Goal: Navigation & Orientation: Find specific page/section

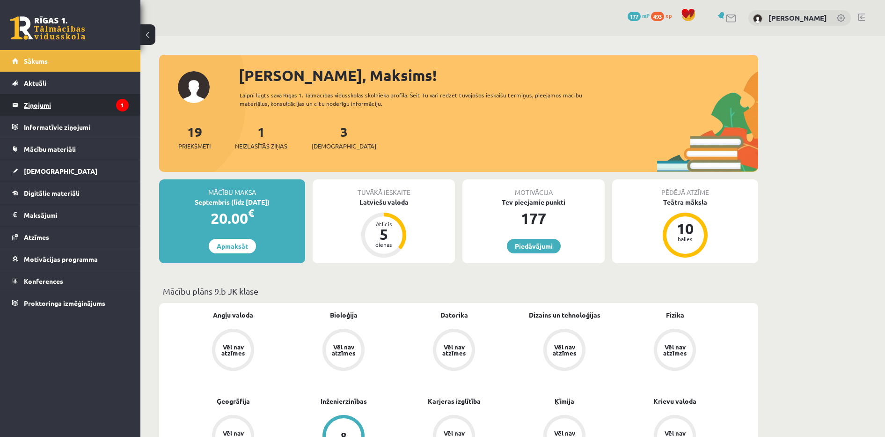
click at [67, 114] on legend "Ziņojumi 1" at bounding box center [76, 105] width 105 height 22
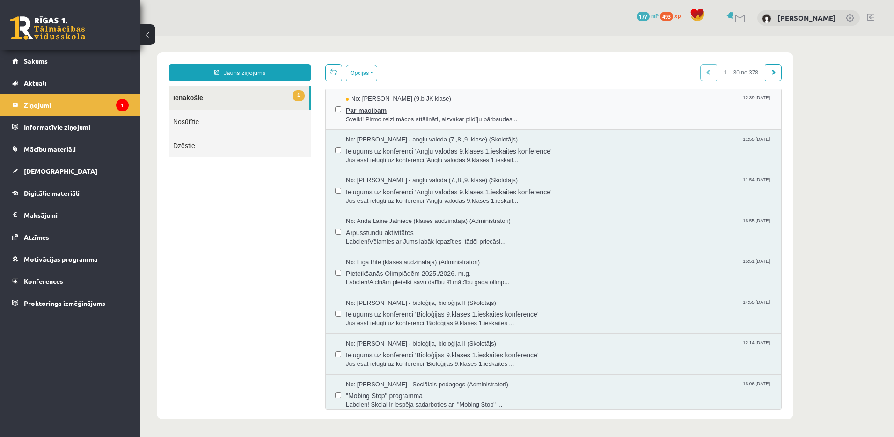
click at [485, 97] on div "No: [PERSON_NAME] (9.b JK klase) 12:39 [DATE]" at bounding box center [559, 99] width 426 height 9
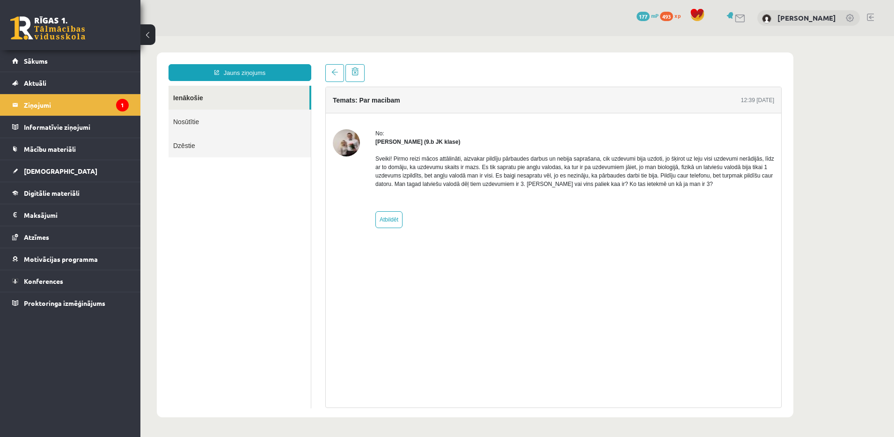
click at [485, 97] on div "Temats: Par macibam 12:39 [DATE]" at bounding box center [553, 100] width 455 height 26
click at [86, 92] on link "Aktuāli" at bounding box center [70, 83] width 116 height 22
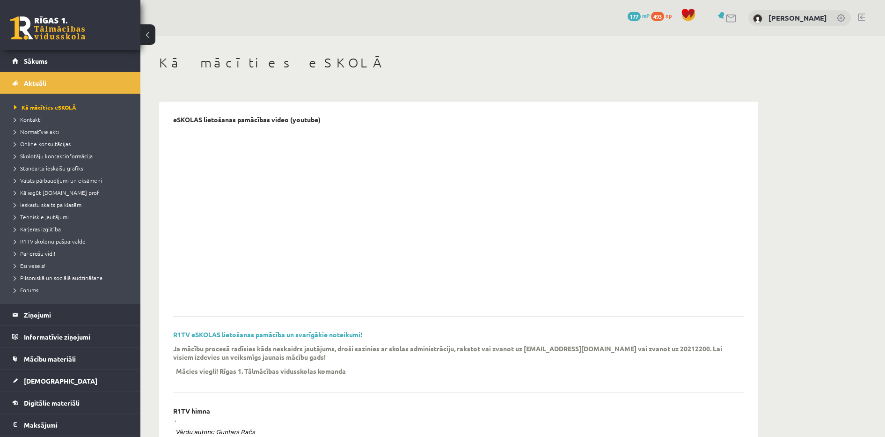
click at [70, 49] on div "0 Dāvanas 177 mP 493 xp" at bounding box center [70, 25] width 140 height 50
click at [64, 59] on link "Sākums" at bounding box center [70, 61] width 116 height 22
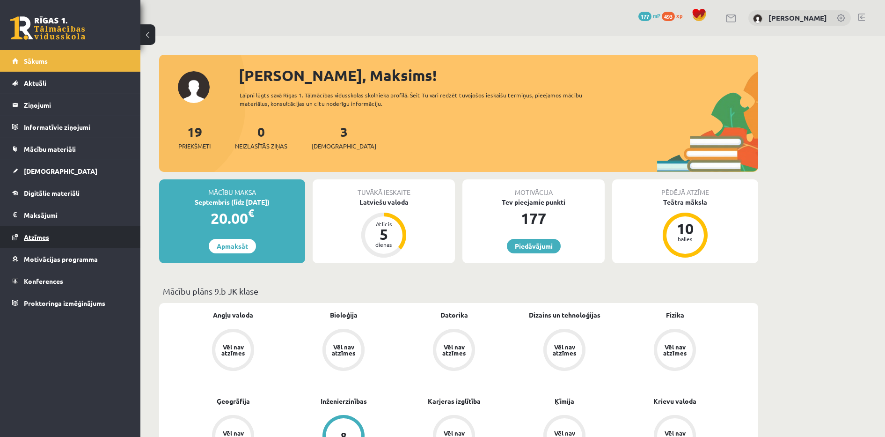
click at [128, 239] on link "Atzīmes" at bounding box center [70, 237] width 116 height 22
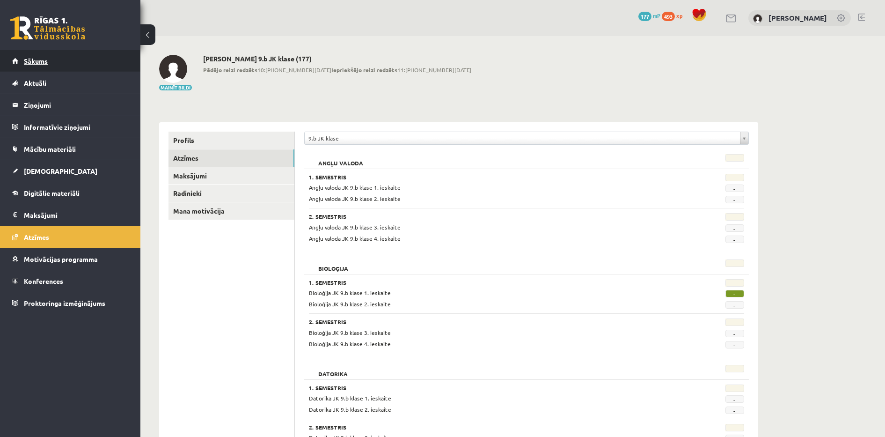
click at [107, 54] on link "Sākums" at bounding box center [70, 61] width 116 height 22
